Goal: Task Accomplishment & Management: Manage account settings

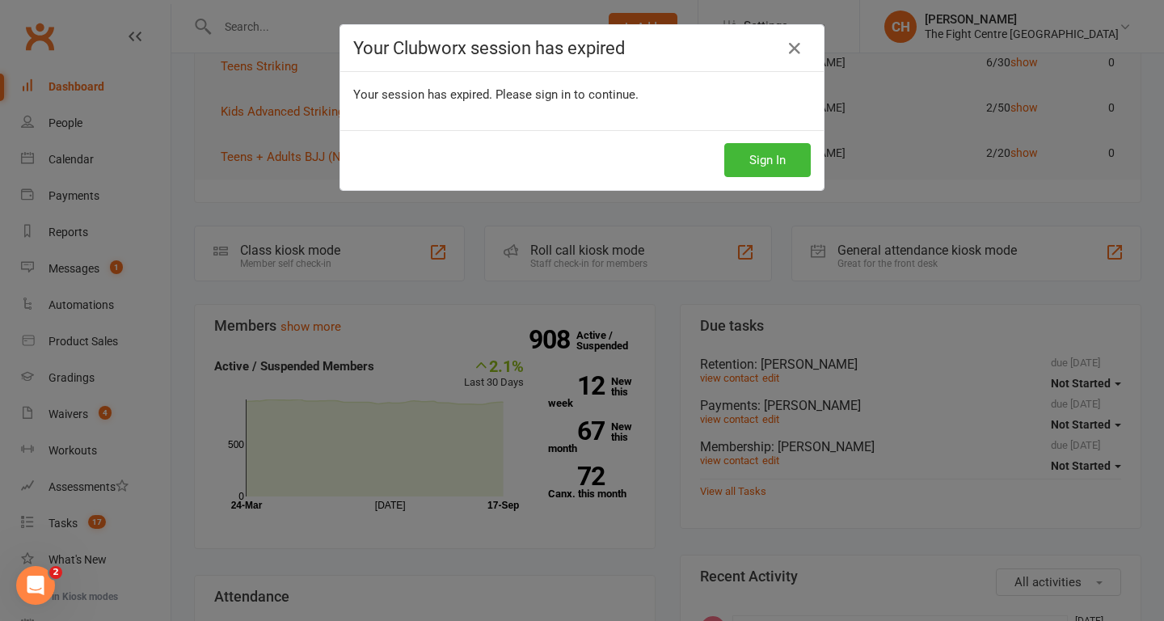
click at [798, 45] on icon at bounding box center [794, 48] width 19 height 19
click at [765, 158] on button "Sign In" at bounding box center [767, 160] width 86 height 34
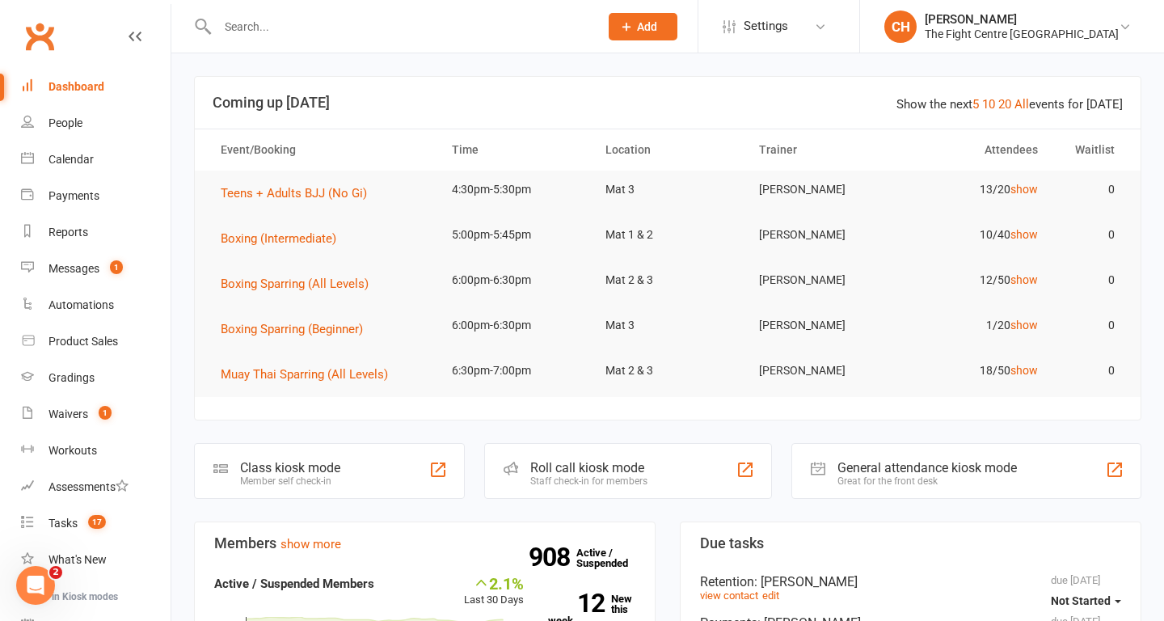
click at [387, 21] on input "text" at bounding box center [400, 26] width 375 height 23
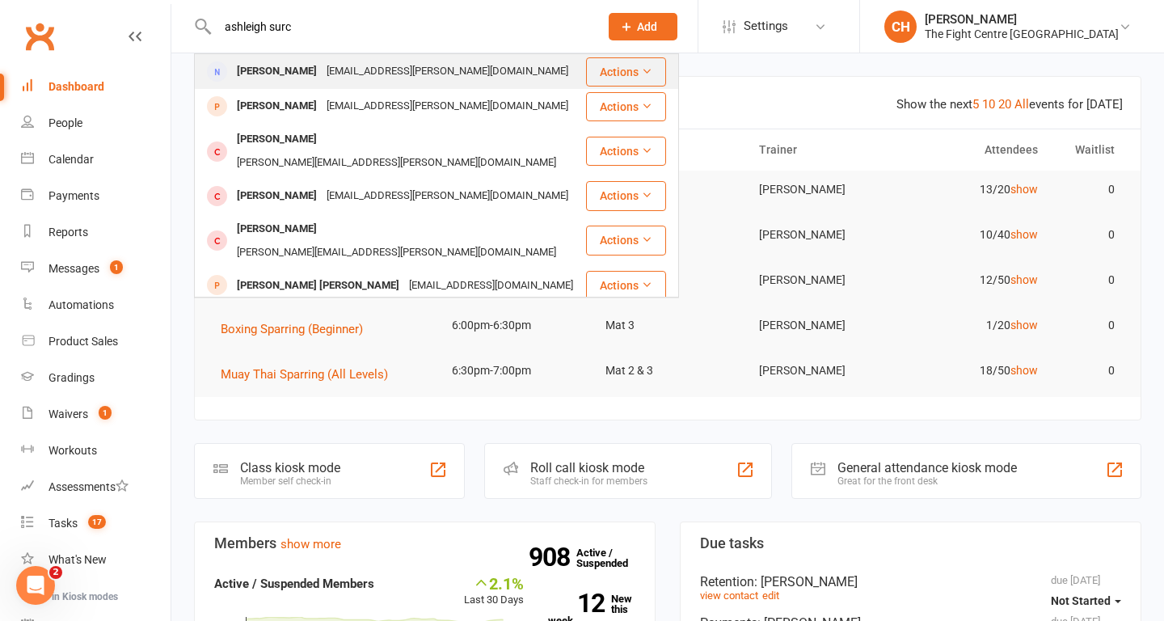
type input "ashleigh surc"
click at [374, 70] on div "Ashleigh.mundy@hotmail.com.au" at bounding box center [447, 71] width 251 height 23
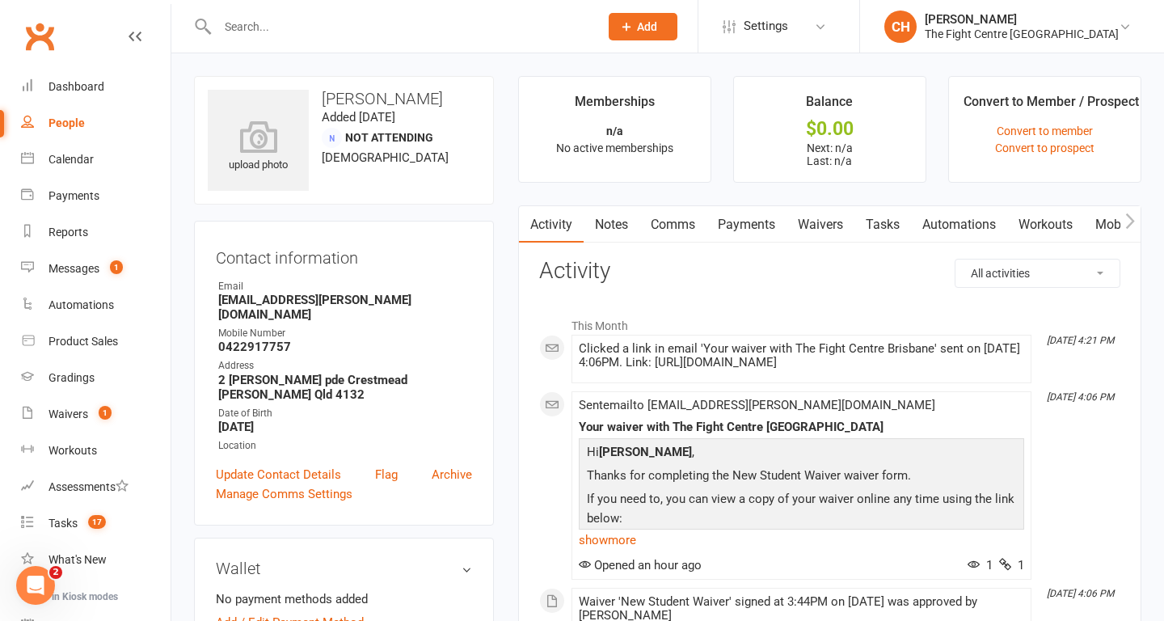
click at [832, 228] on link "Waivers" at bounding box center [821, 224] width 68 height 37
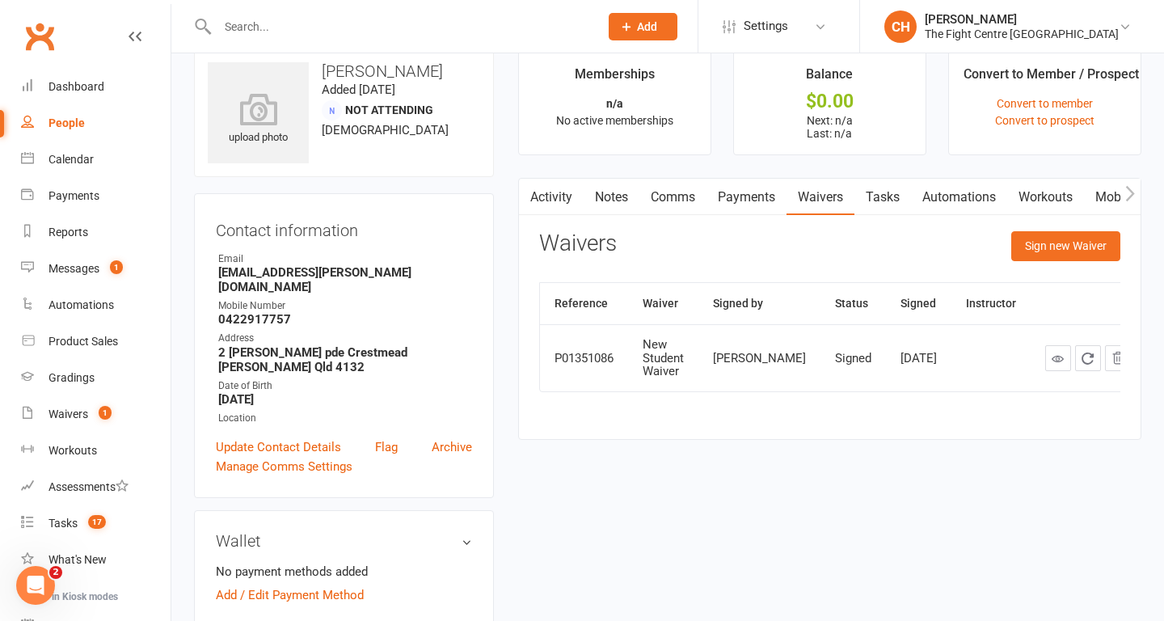
scroll to position [36, 0]
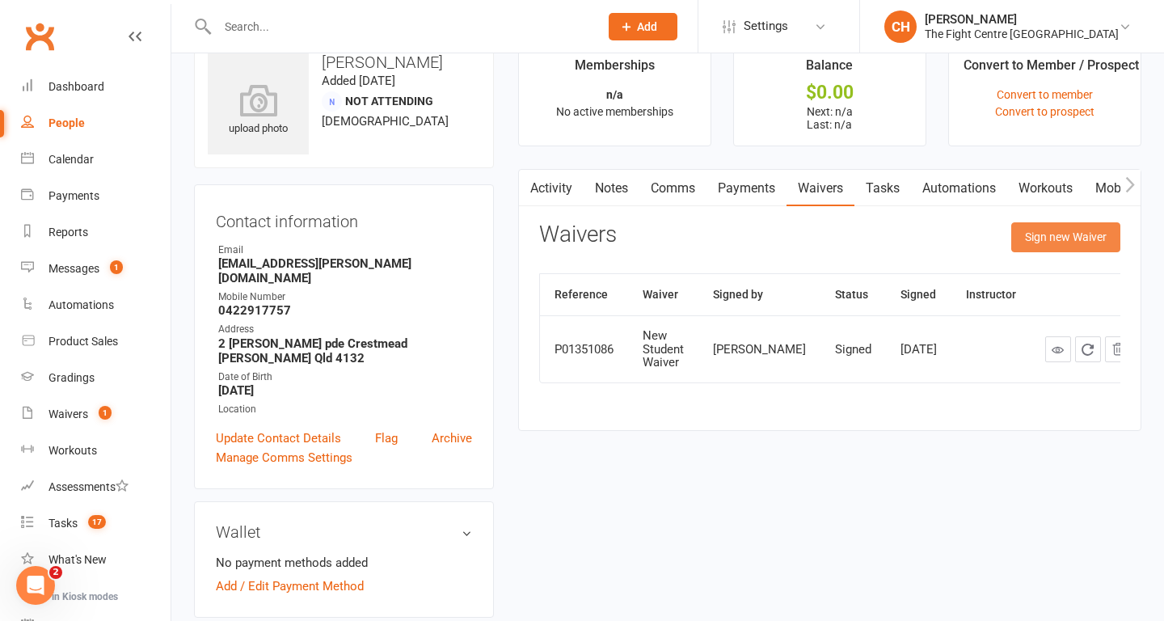
click at [1042, 245] on button "Sign new Waiver" at bounding box center [1065, 236] width 109 height 29
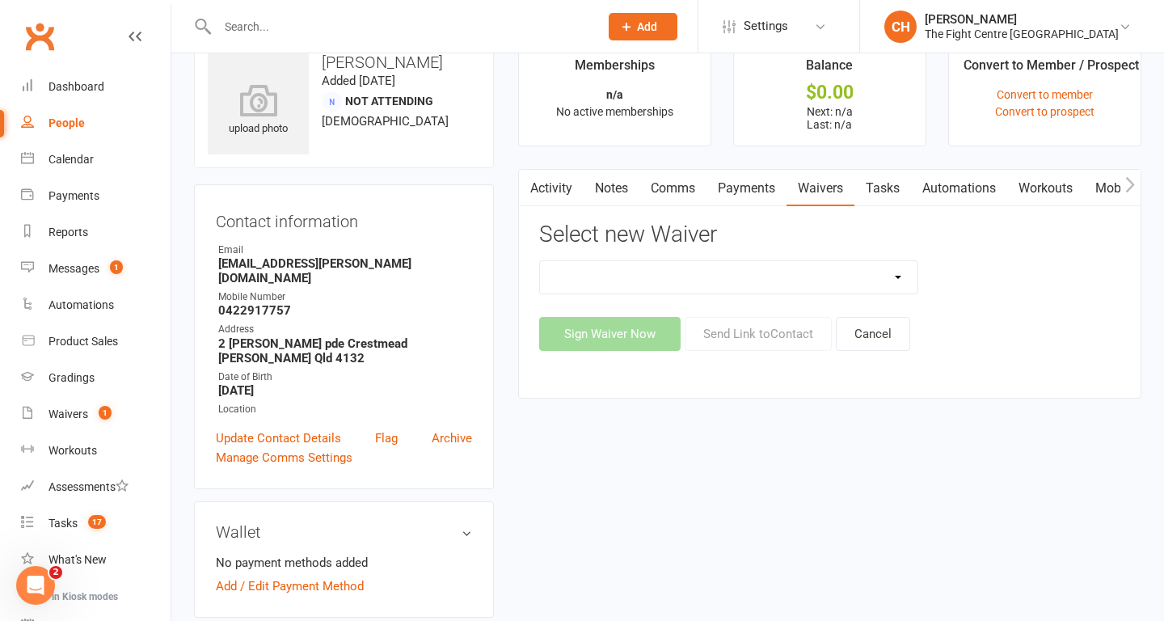
click at [899, 279] on select "Direct Debit Contract Fighter Expectations New Student Waiver Online - Adults -…" at bounding box center [729, 277] width 378 height 32
select select "2207"
click at [540, 261] on select "Direct Debit Contract Fighter Expectations New Student Waiver Online - Adults -…" at bounding box center [729, 277] width 378 height 32
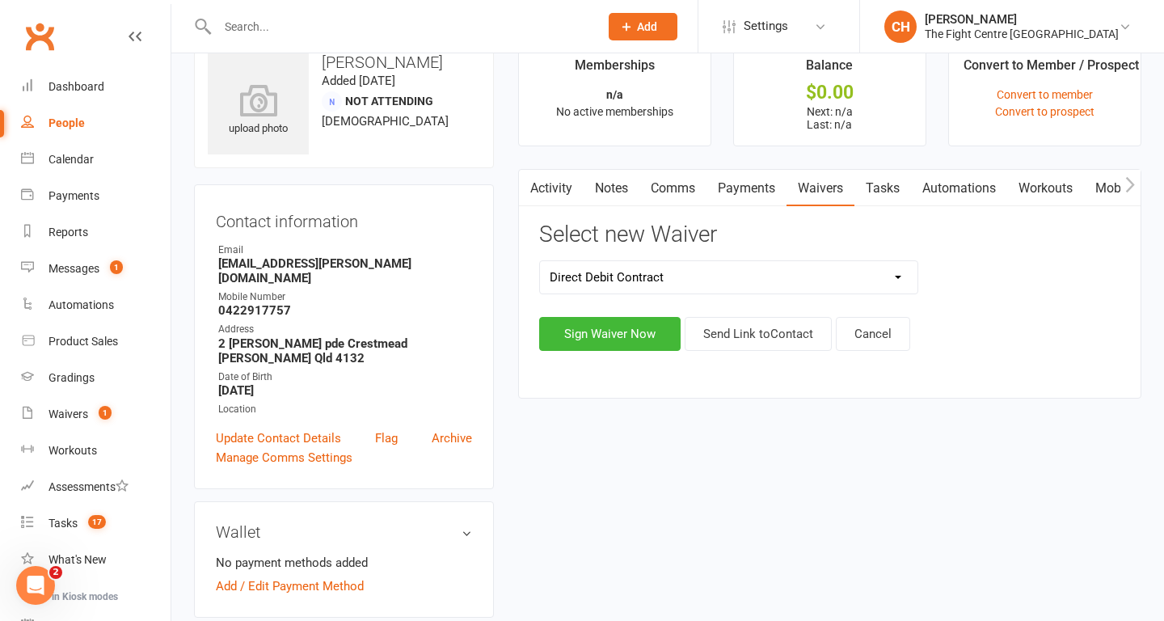
scroll to position [0, 0]
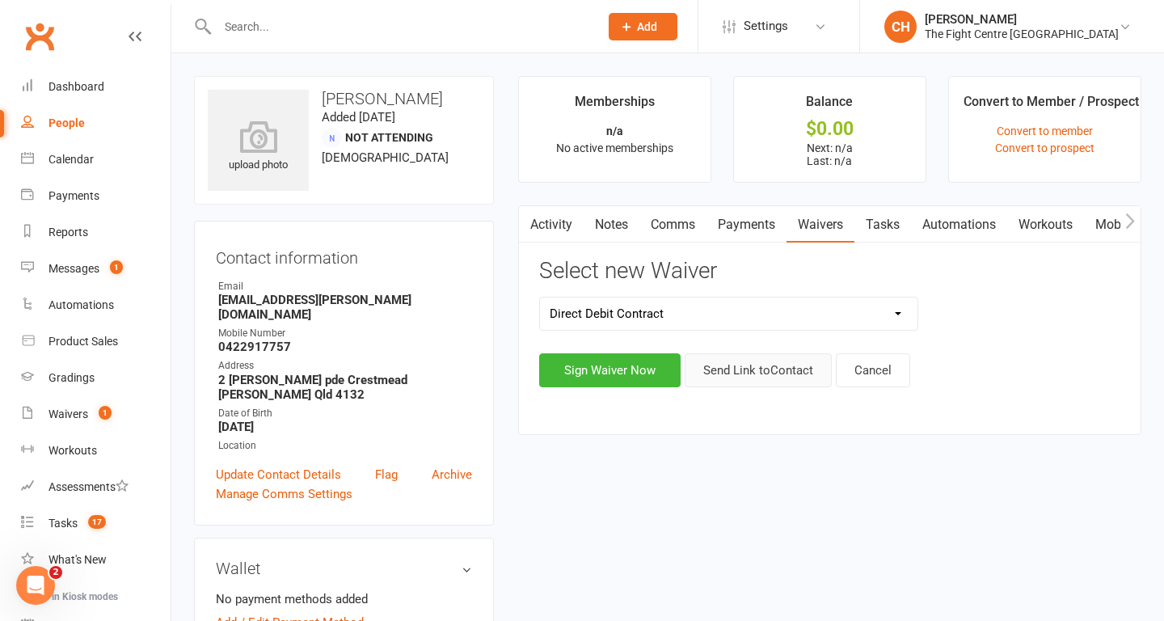
click at [808, 369] on button "Send Link to Contact" at bounding box center [758, 370] width 147 height 34
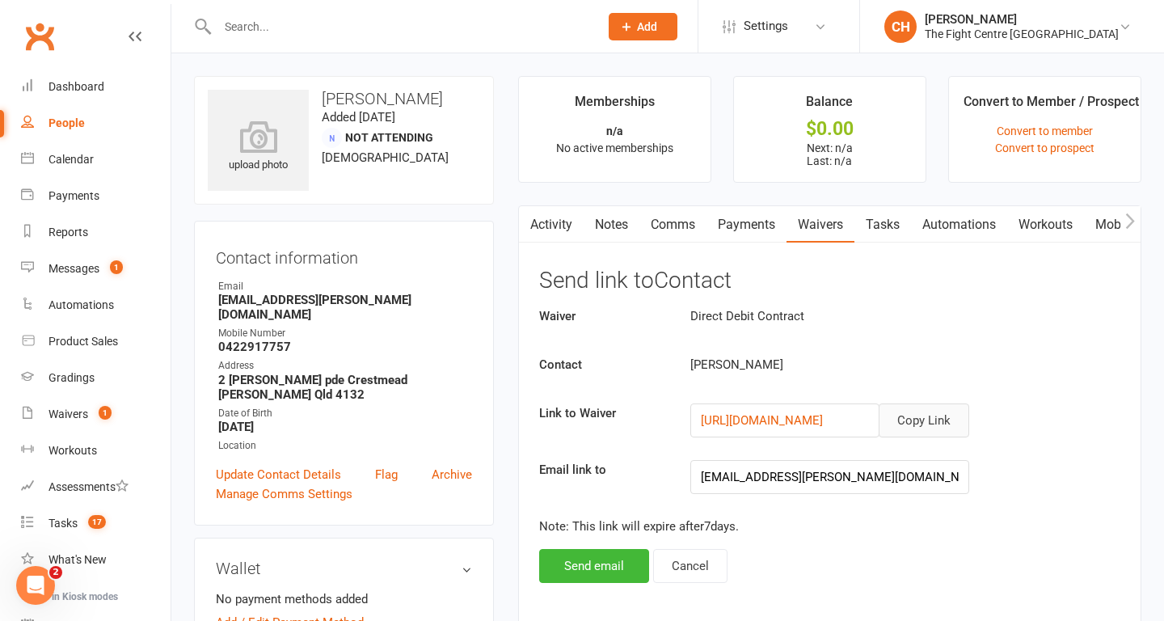
click at [909, 423] on button "Copy Link" at bounding box center [924, 420] width 91 height 34
click at [791, 420] on link "https://app.clubworx.com/websites/tfc/waivers/direct-debit-authority-form-1-1/s…" at bounding box center [762, 420] width 122 height 15
click at [912, 416] on button "Copy Link" at bounding box center [924, 420] width 91 height 34
click at [65, 411] on div "Waivers" at bounding box center [69, 413] width 40 height 13
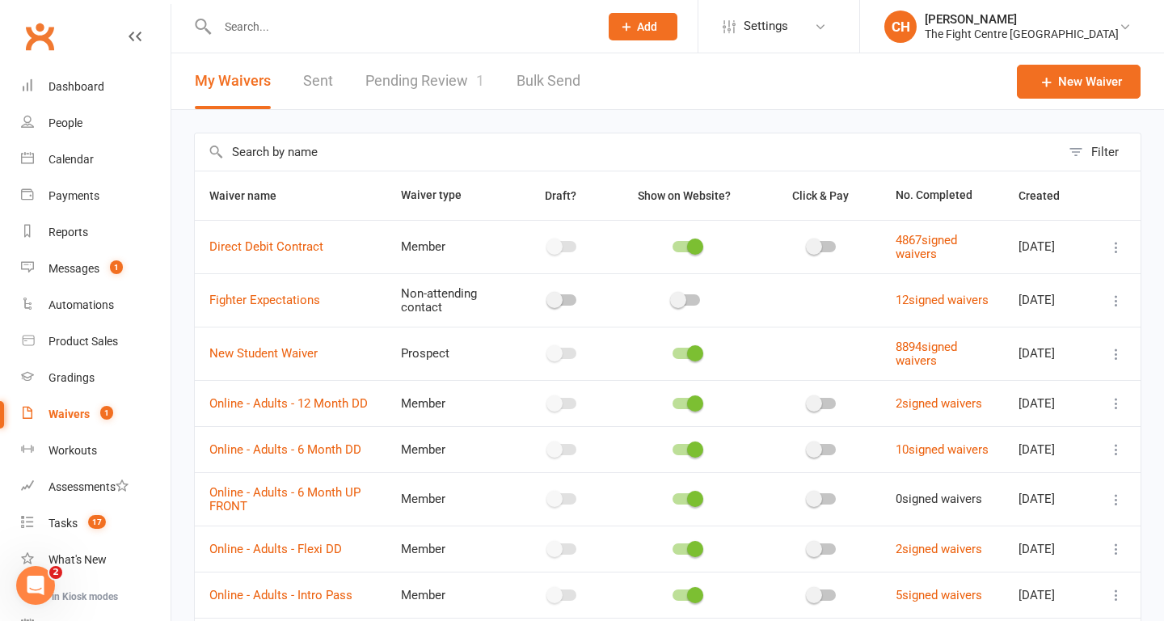
click at [390, 82] on link "Pending Review 1" at bounding box center [424, 81] width 119 height 56
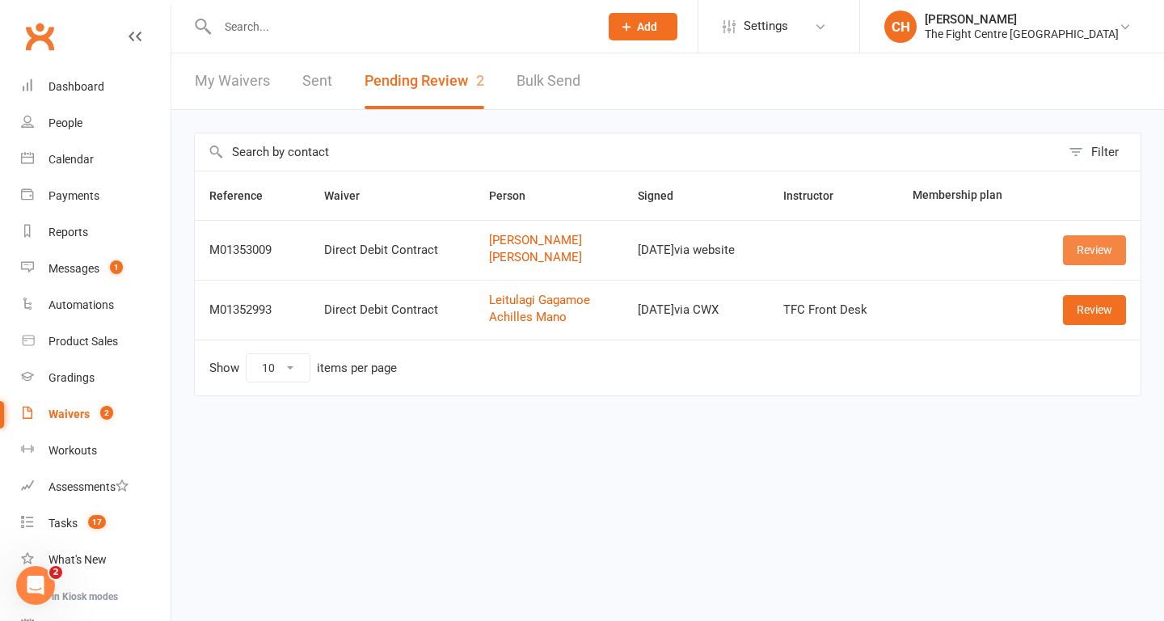
click at [1073, 253] on link "Review" at bounding box center [1094, 249] width 63 height 29
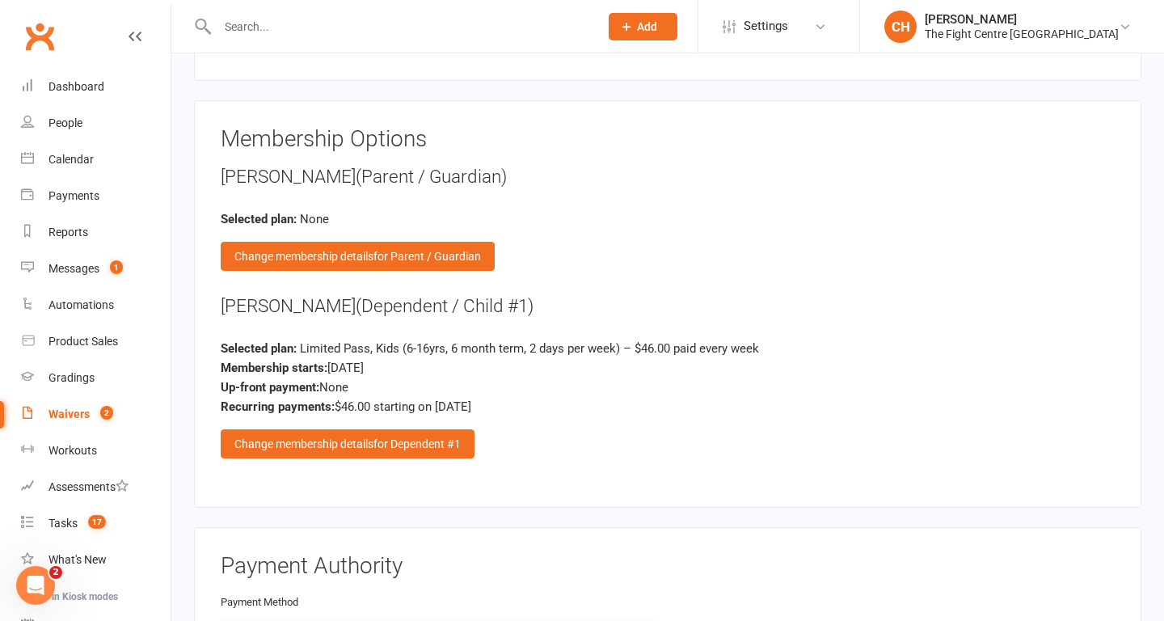
scroll to position [3774, 0]
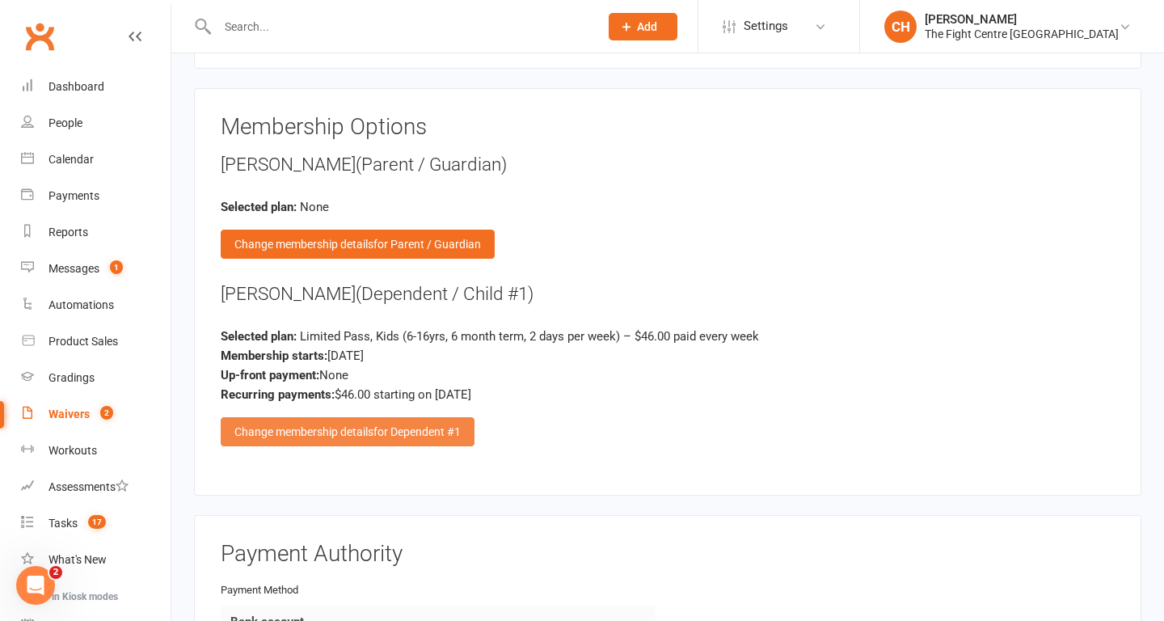
click at [427, 430] on span "for Dependent #1" at bounding box center [416, 431] width 87 height 13
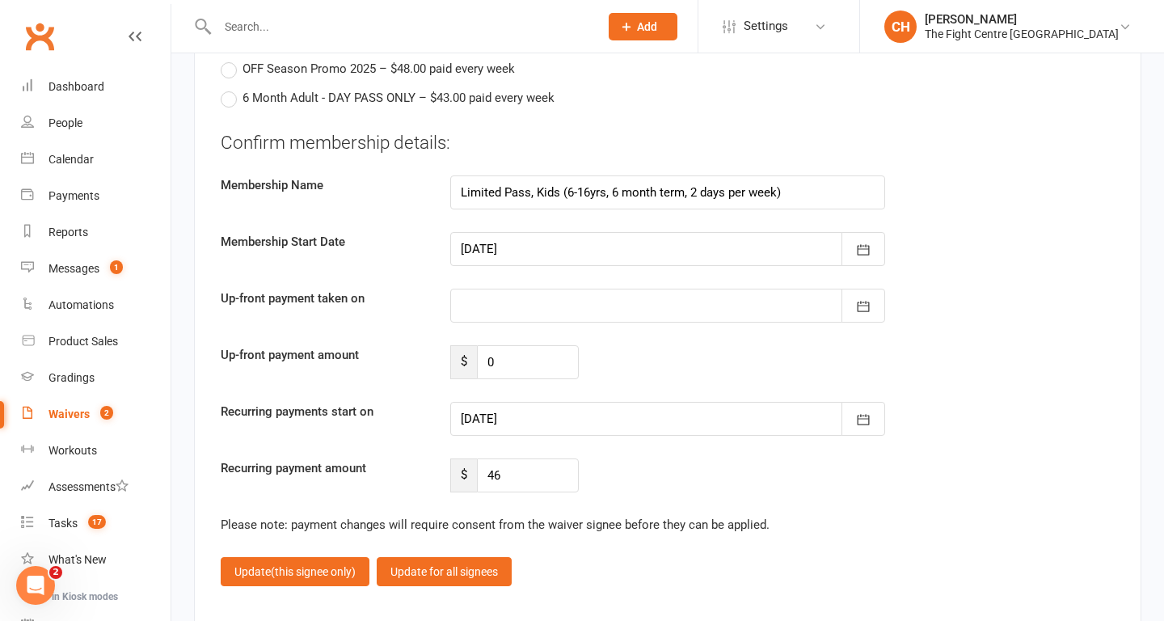
scroll to position [4943, 0]
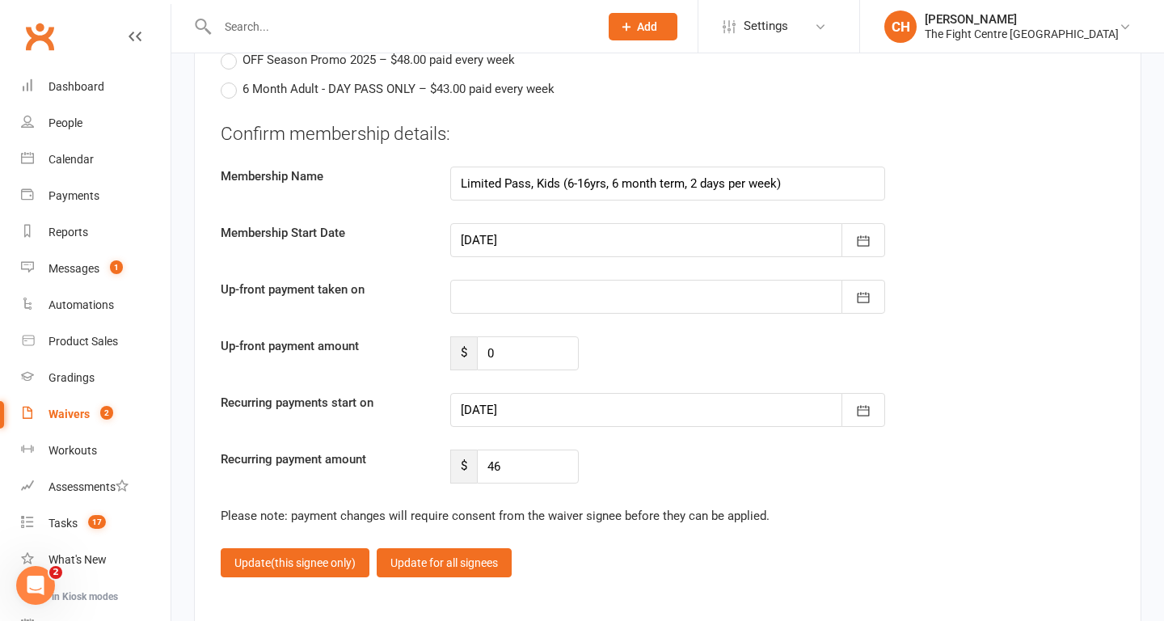
click at [666, 421] on div at bounding box center [667, 410] width 435 height 34
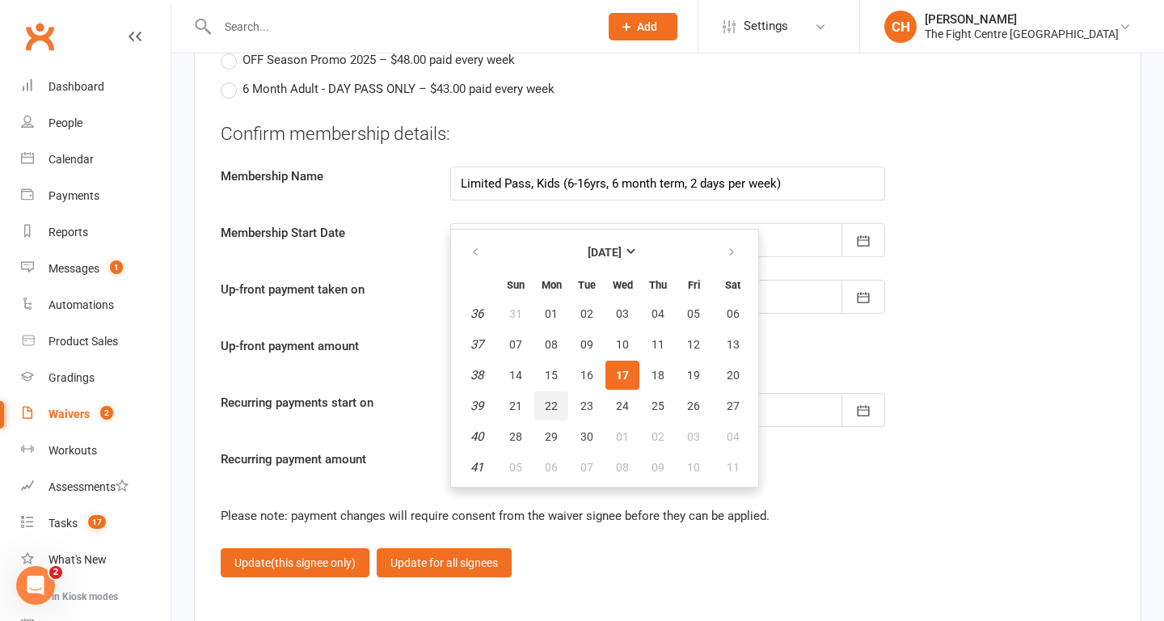
click at [548, 405] on span "22" at bounding box center [551, 405] width 13 height 13
type input "22 Sep 2025"
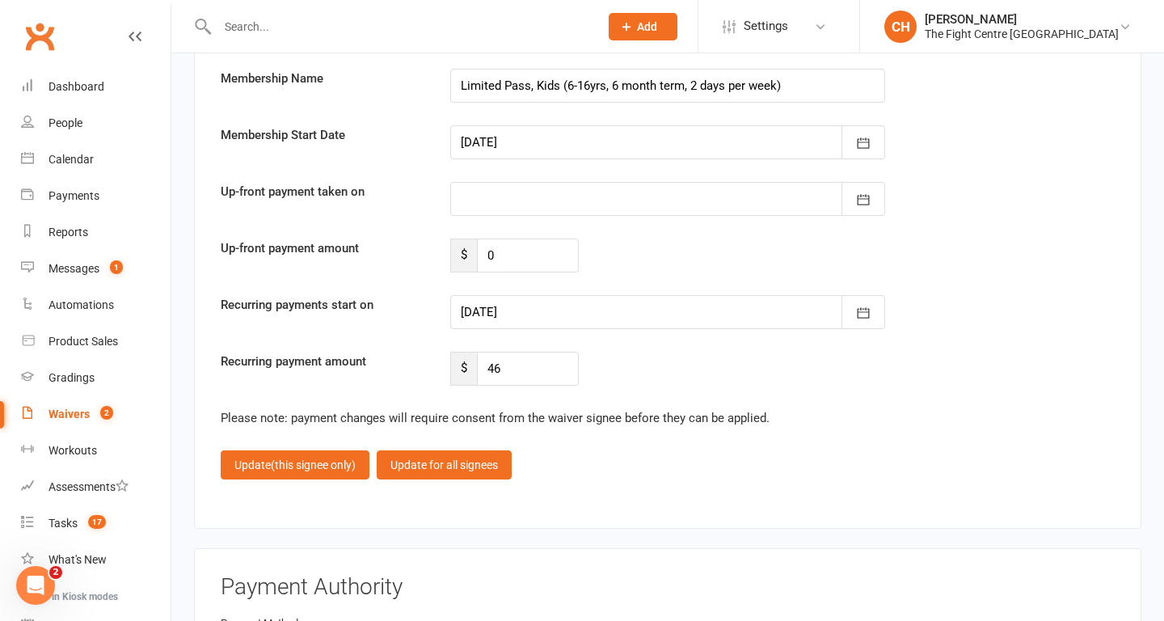
scroll to position [5058, 0]
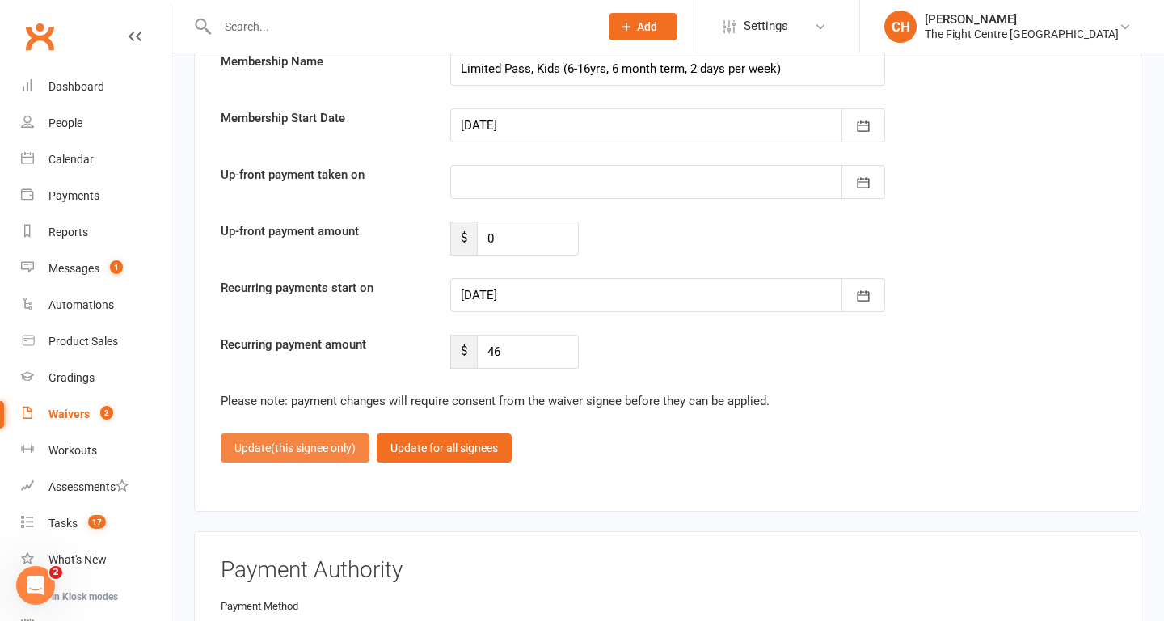
click at [317, 451] on span "(this signee only)" at bounding box center [313, 447] width 85 height 13
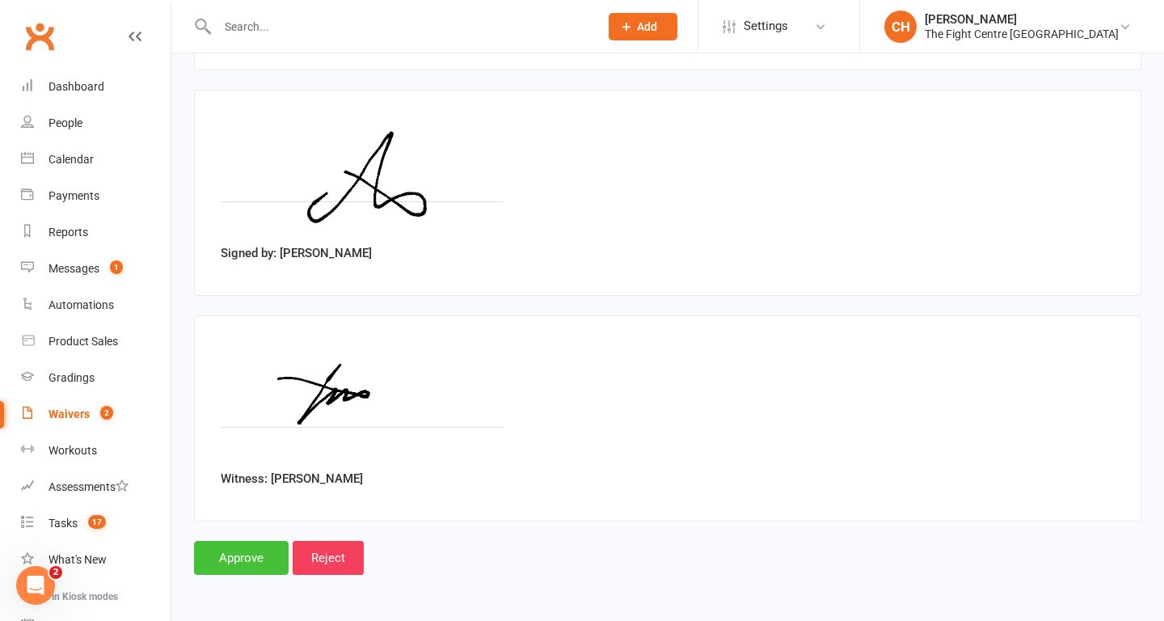
click at [255, 558] on input "Approve" at bounding box center [241, 558] width 95 height 34
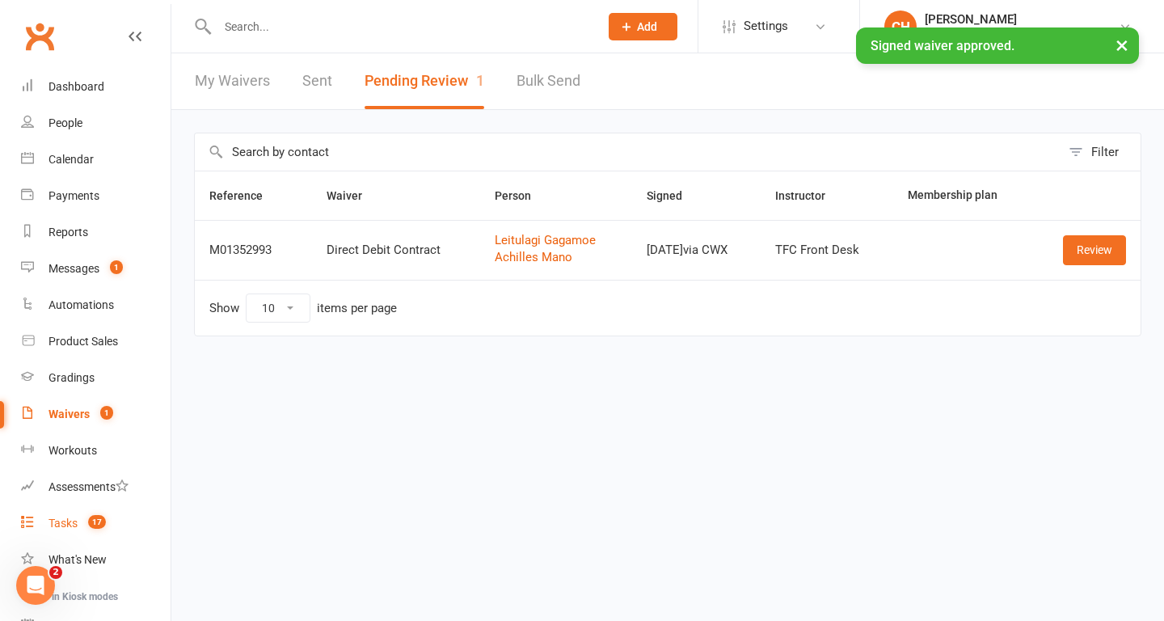
click at [76, 522] on div "Tasks" at bounding box center [63, 523] width 29 height 13
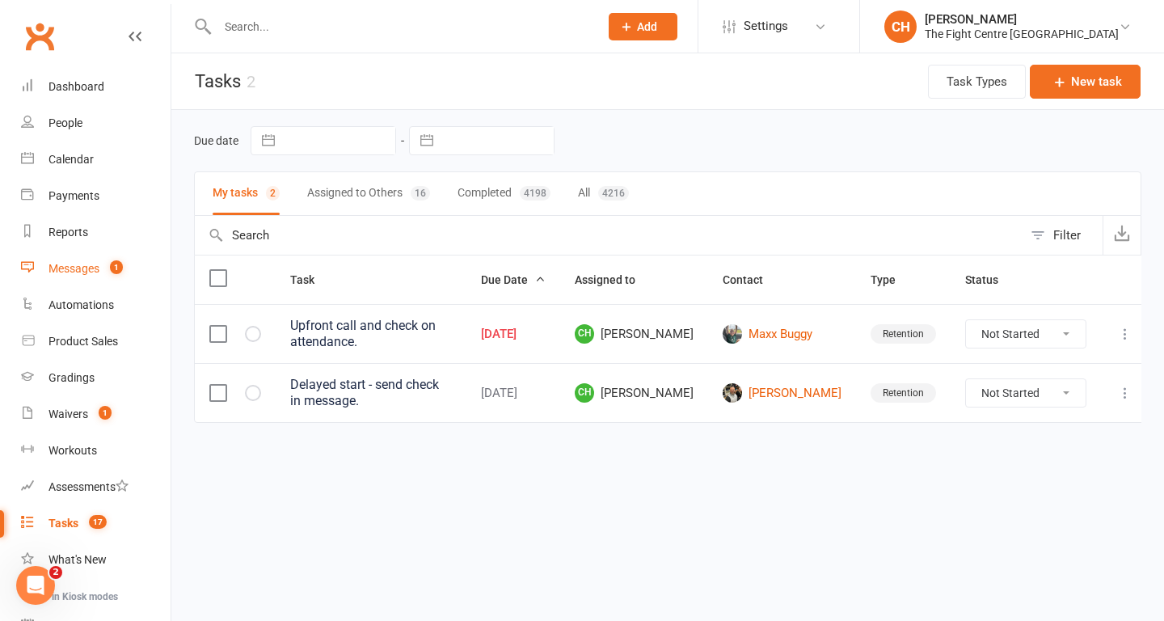
click at [74, 270] on div "Messages" at bounding box center [74, 268] width 51 height 13
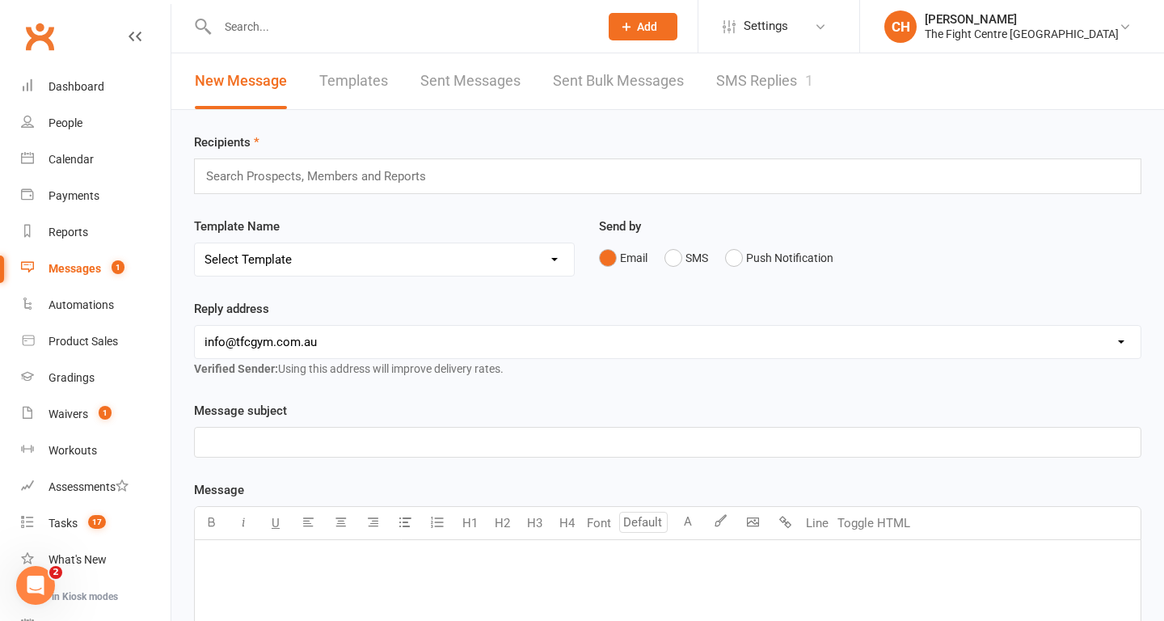
click at [745, 86] on link "SMS Replies 1" at bounding box center [764, 81] width 97 height 56
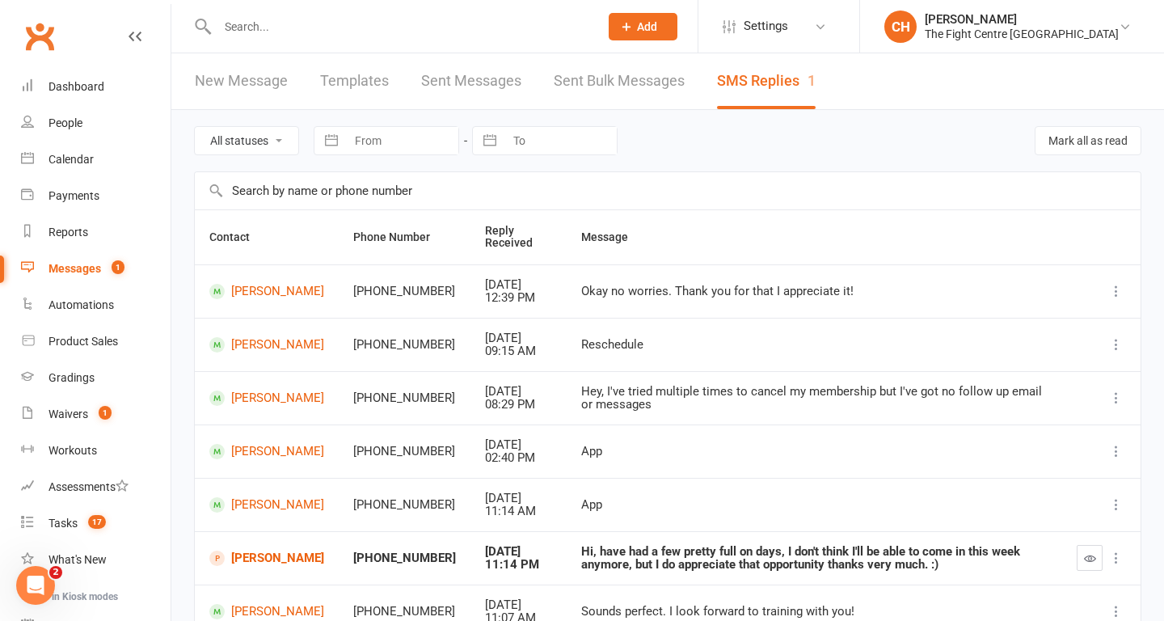
click at [631, 291] on div "Okay no worries. Thank you for that I appreciate it!" at bounding box center [814, 292] width 466 height 14
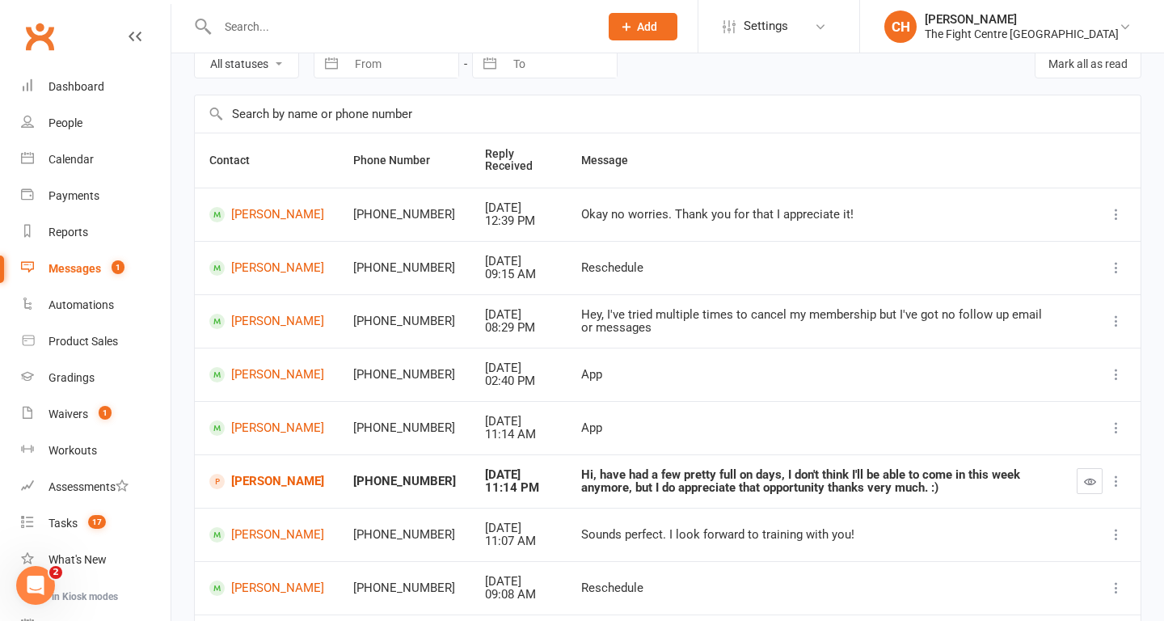
scroll to position [95, 0]
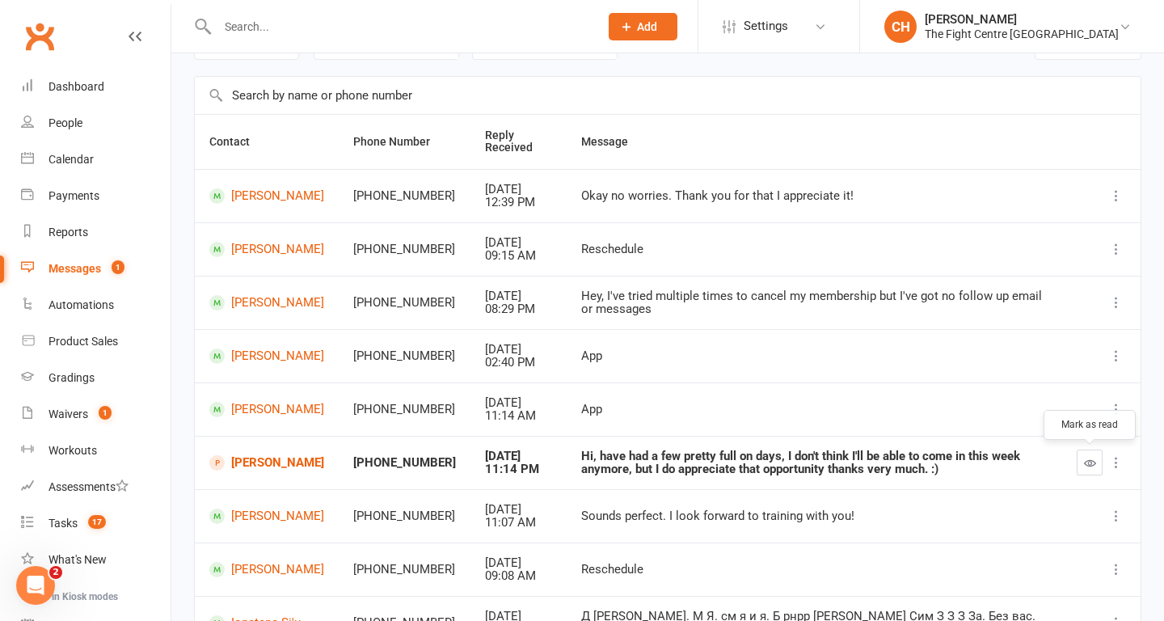
click at [1095, 460] on icon "button" at bounding box center [1090, 463] width 12 height 12
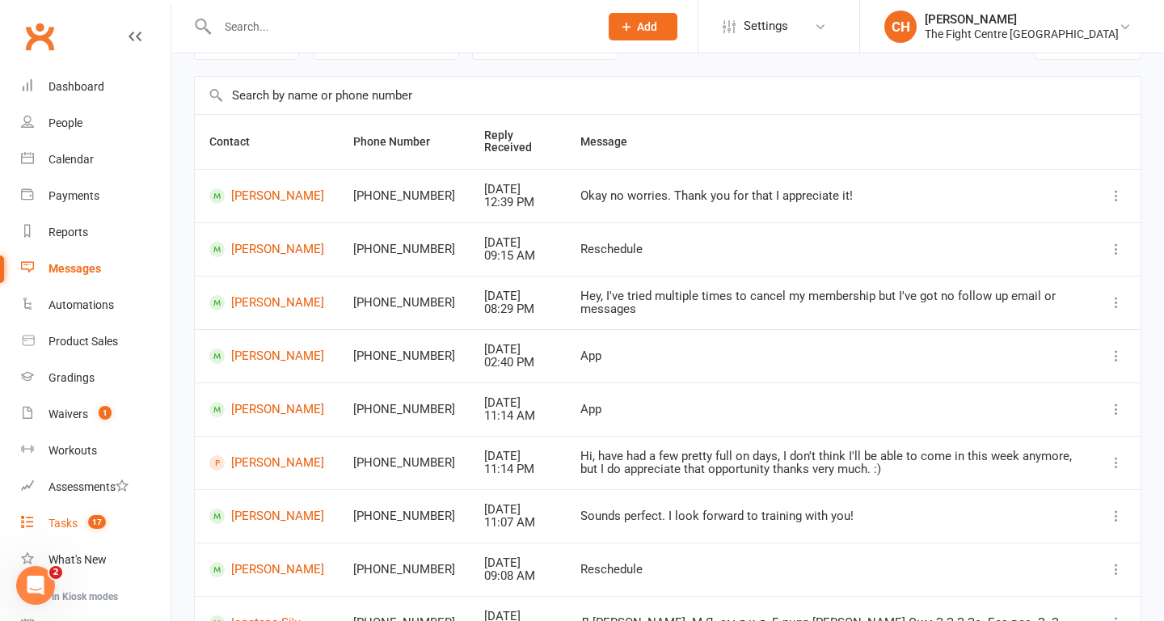
click at [78, 515] on link "Tasks 17" at bounding box center [96, 523] width 150 height 36
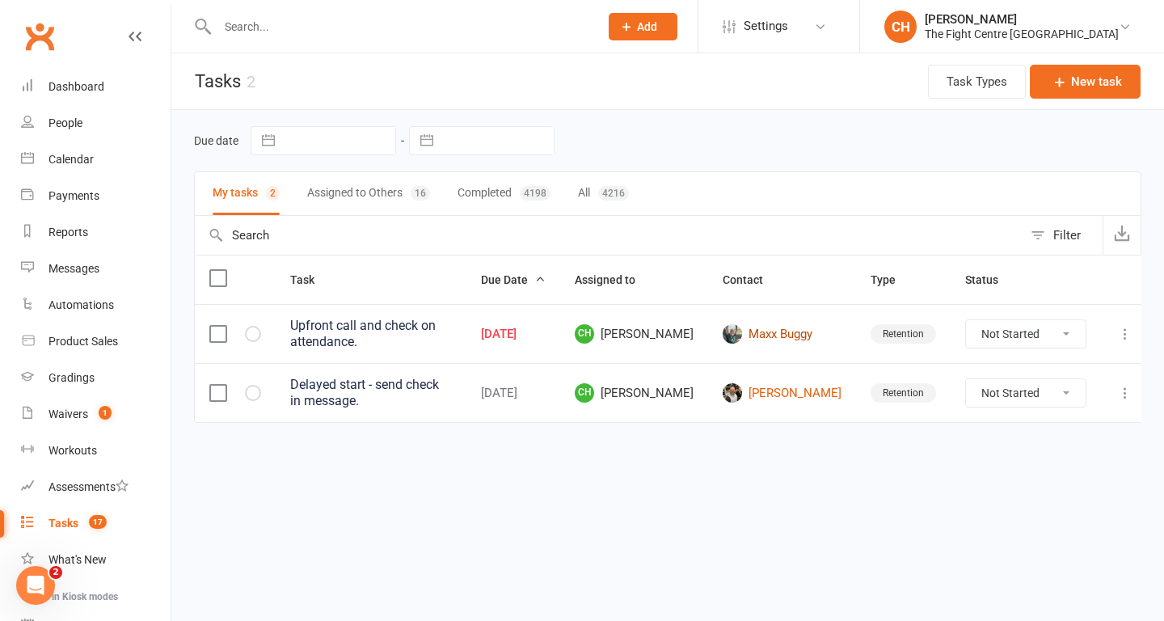
click at [798, 335] on link "Maxx Buggy" at bounding box center [782, 333] width 119 height 19
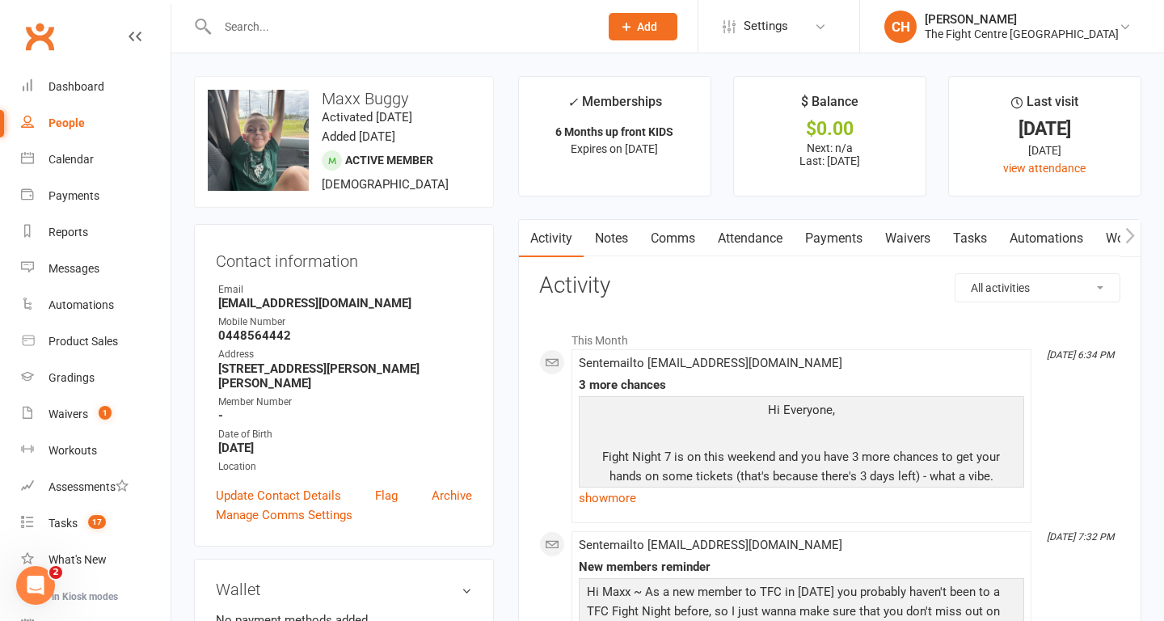
click at [735, 239] on link "Attendance" at bounding box center [750, 238] width 87 height 37
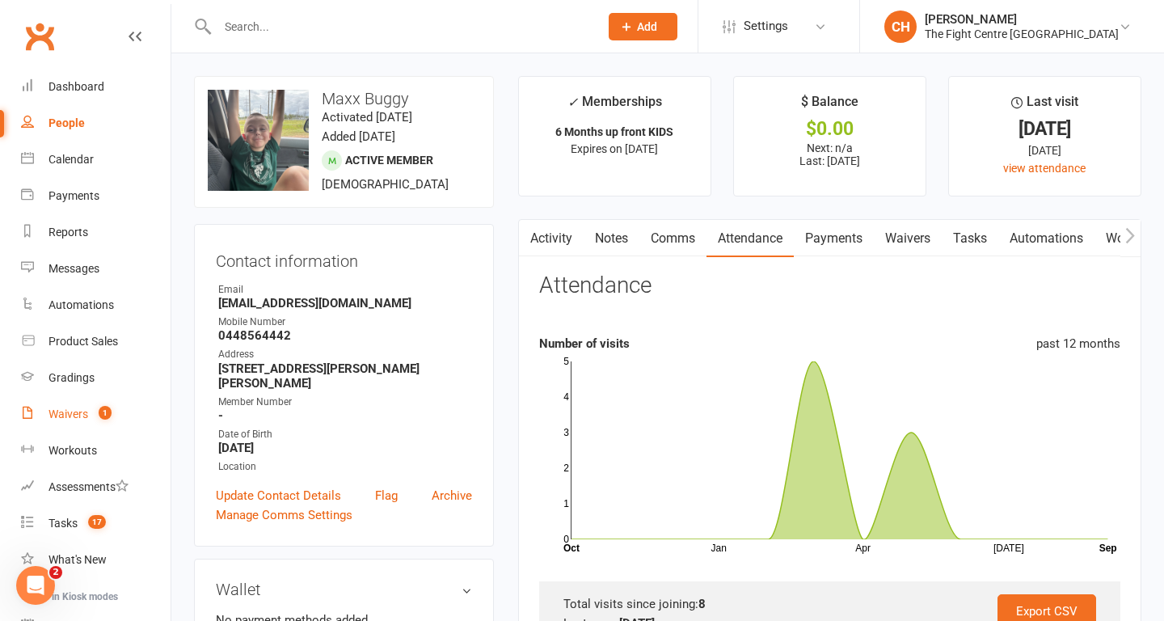
click at [81, 416] on div "Waivers" at bounding box center [69, 413] width 40 height 13
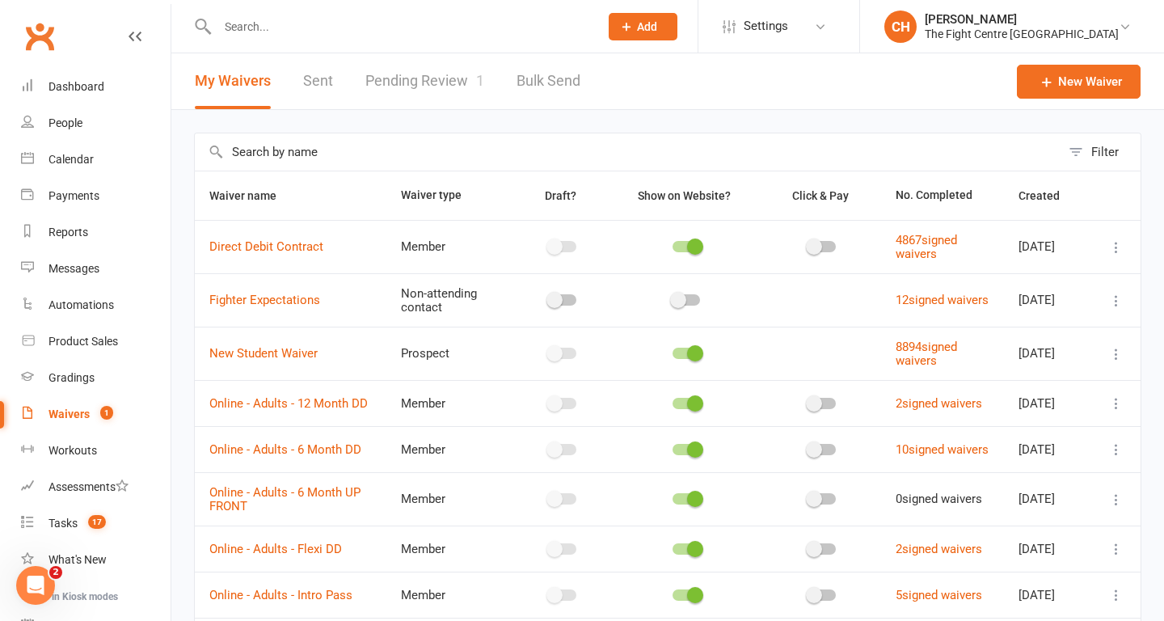
click at [420, 77] on link "Pending Review 1" at bounding box center [424, 81] width 119 height 56
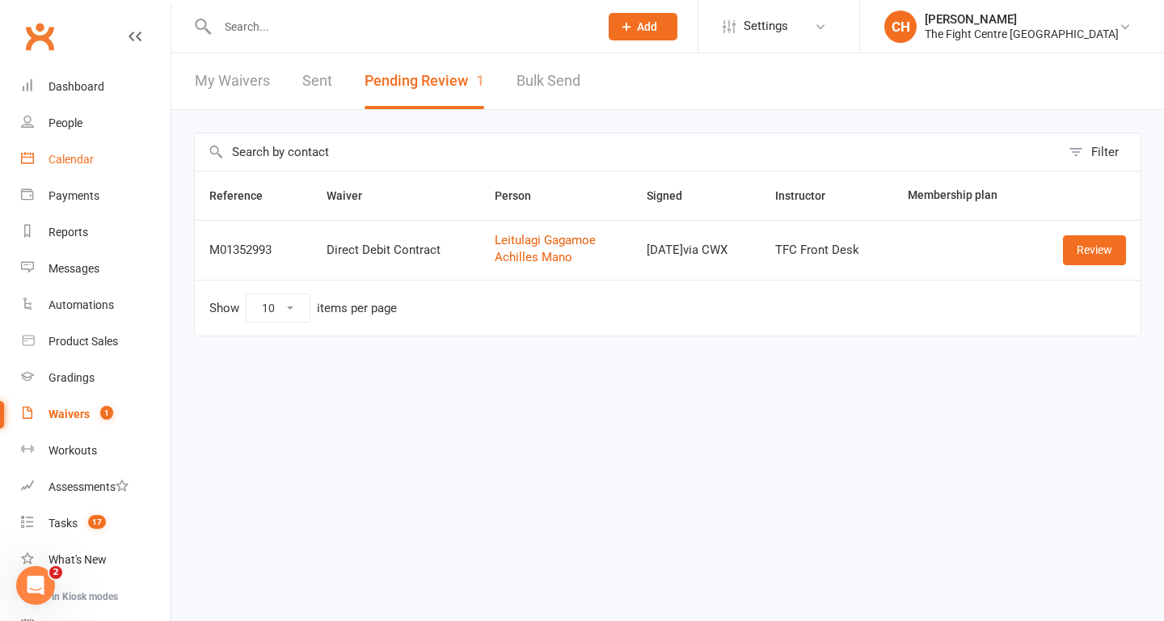
click at [68, 162] on div "Calendar" at bounding box center [71, 159] width 45 height 13
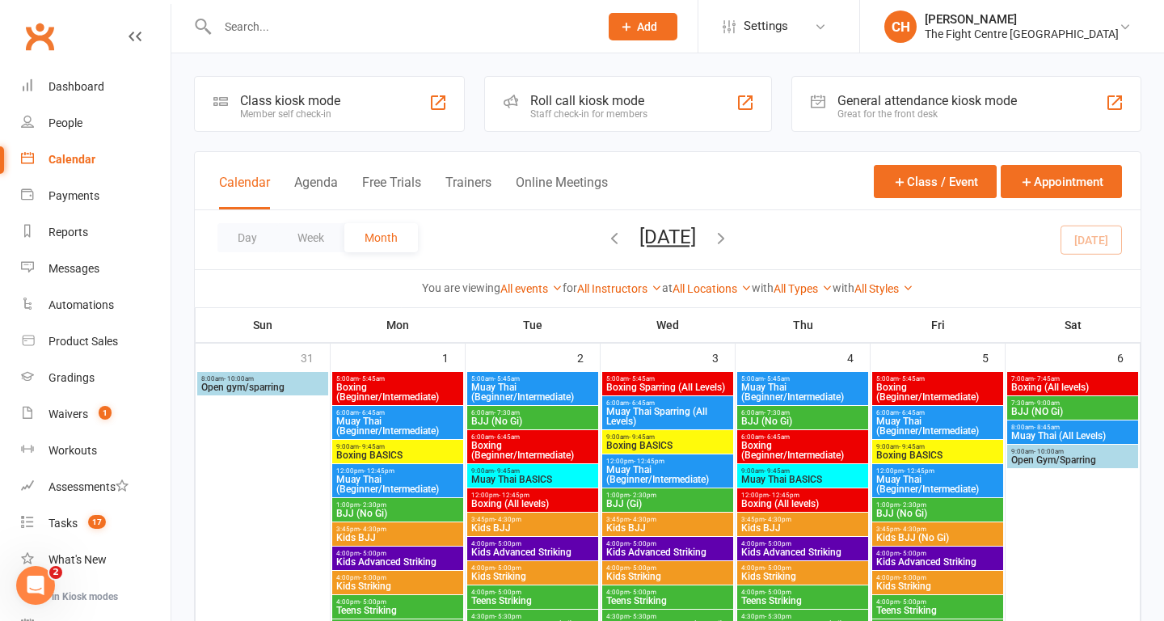
scroll to position [30, 0]
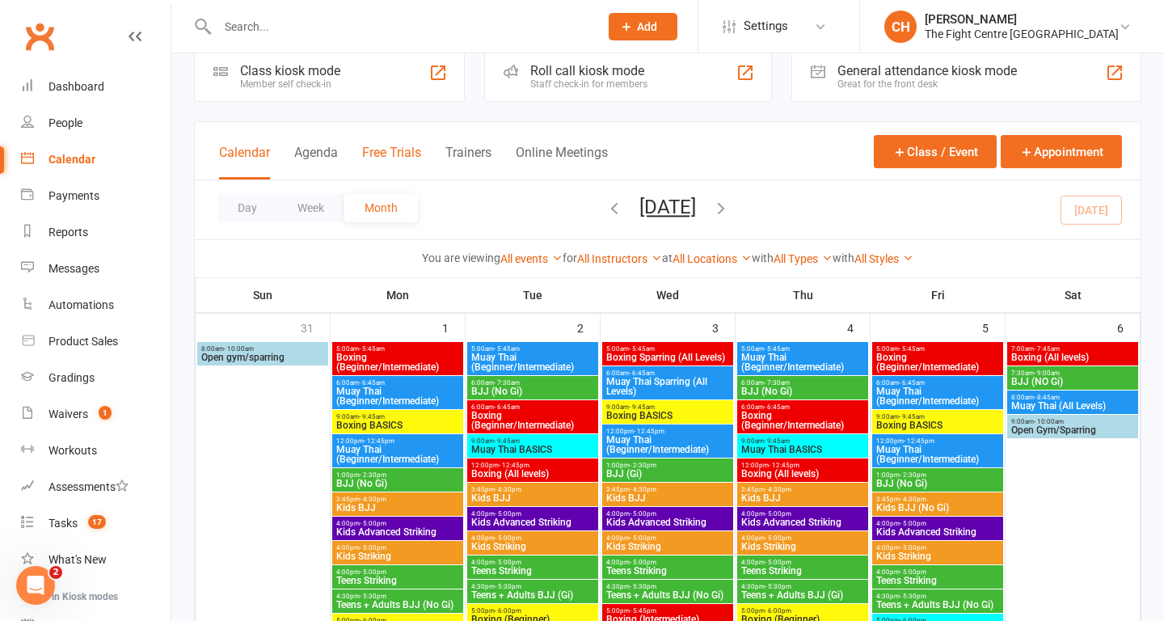
click at [405, 166] on button "Free Trials" at bounding box center [391, 162] width 59 height 35
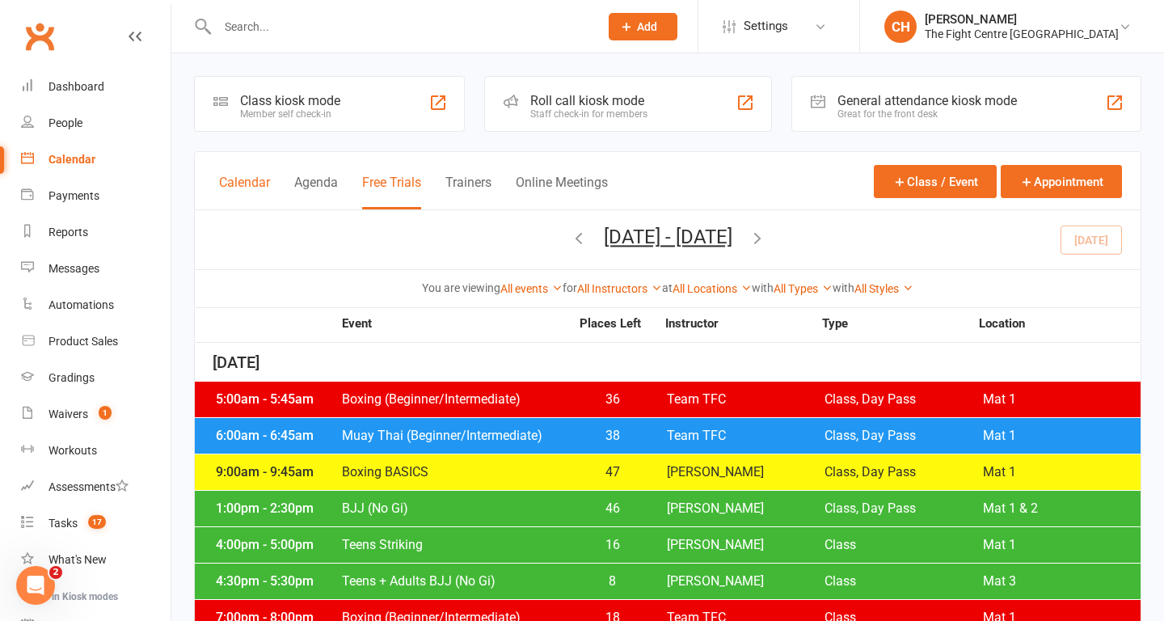
click at [238, 187] on button "Calendar" at bounding box center [244, 192] width 51 height 35
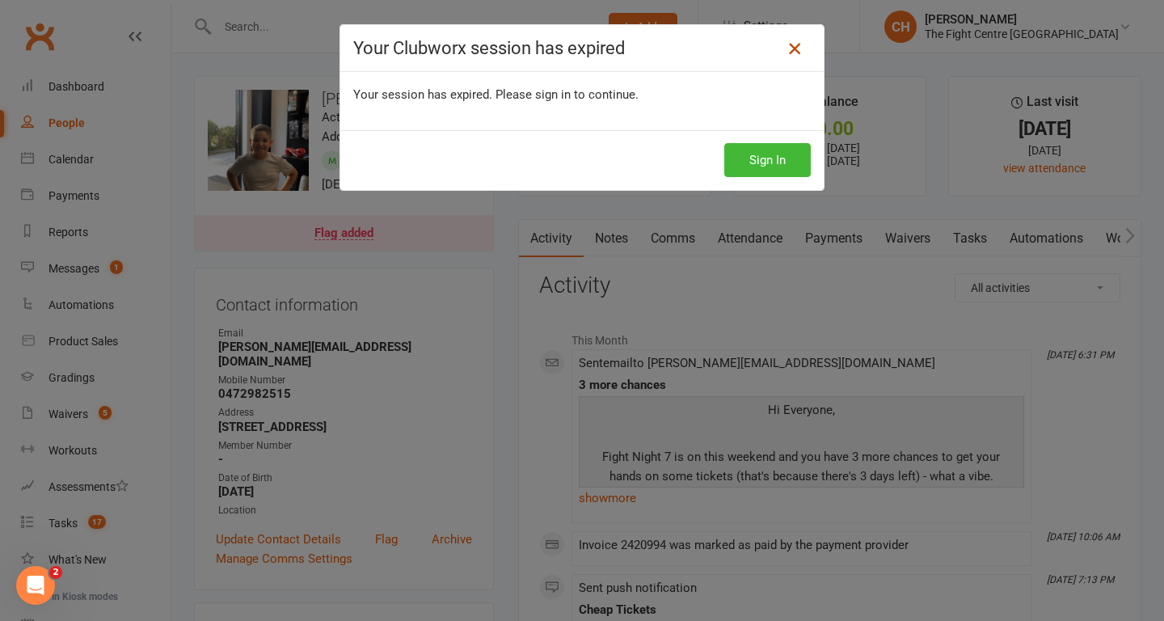
click at [799, 47] on icon at bounding box center [794, 48] width 19 height 19
click at [781, 165] on button "Sign In" at bounding box center [767, 160] width 86 height 34
